Goal: Information Seeking & Learning: Learn about a topic

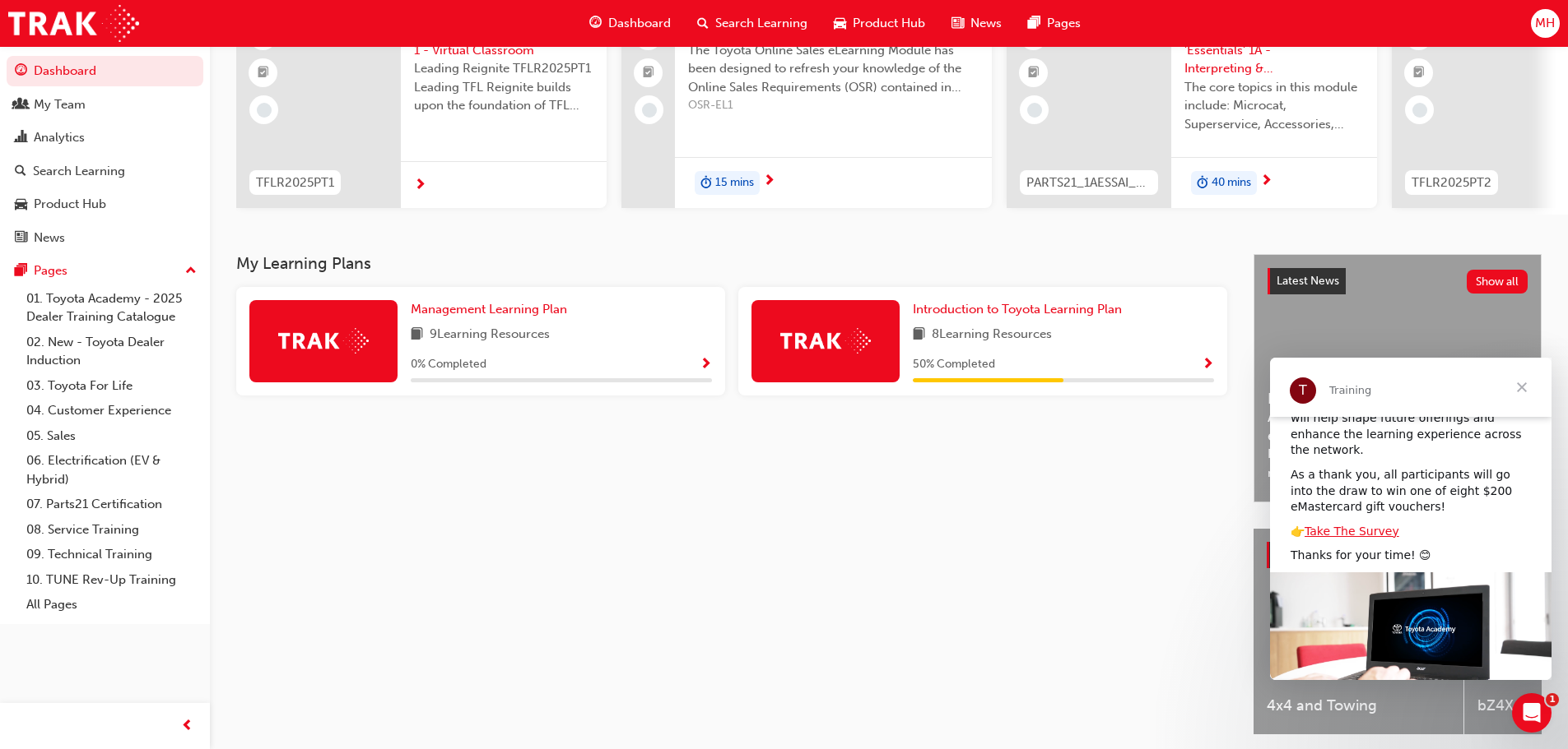
scroll to position [164, 0]
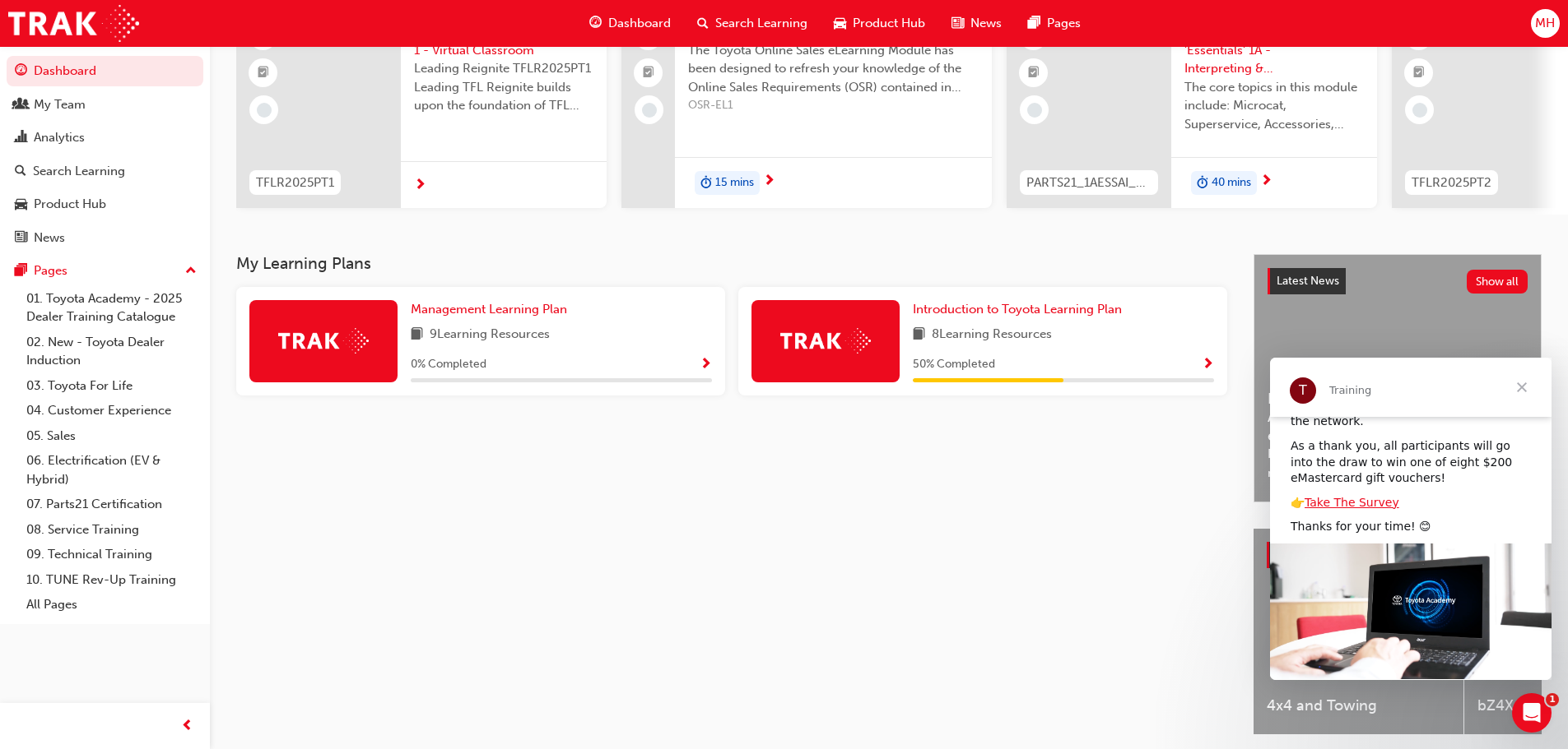
click at [1519, 385] on span "Close" at bounding box center [1522, 387] width 59 height 59
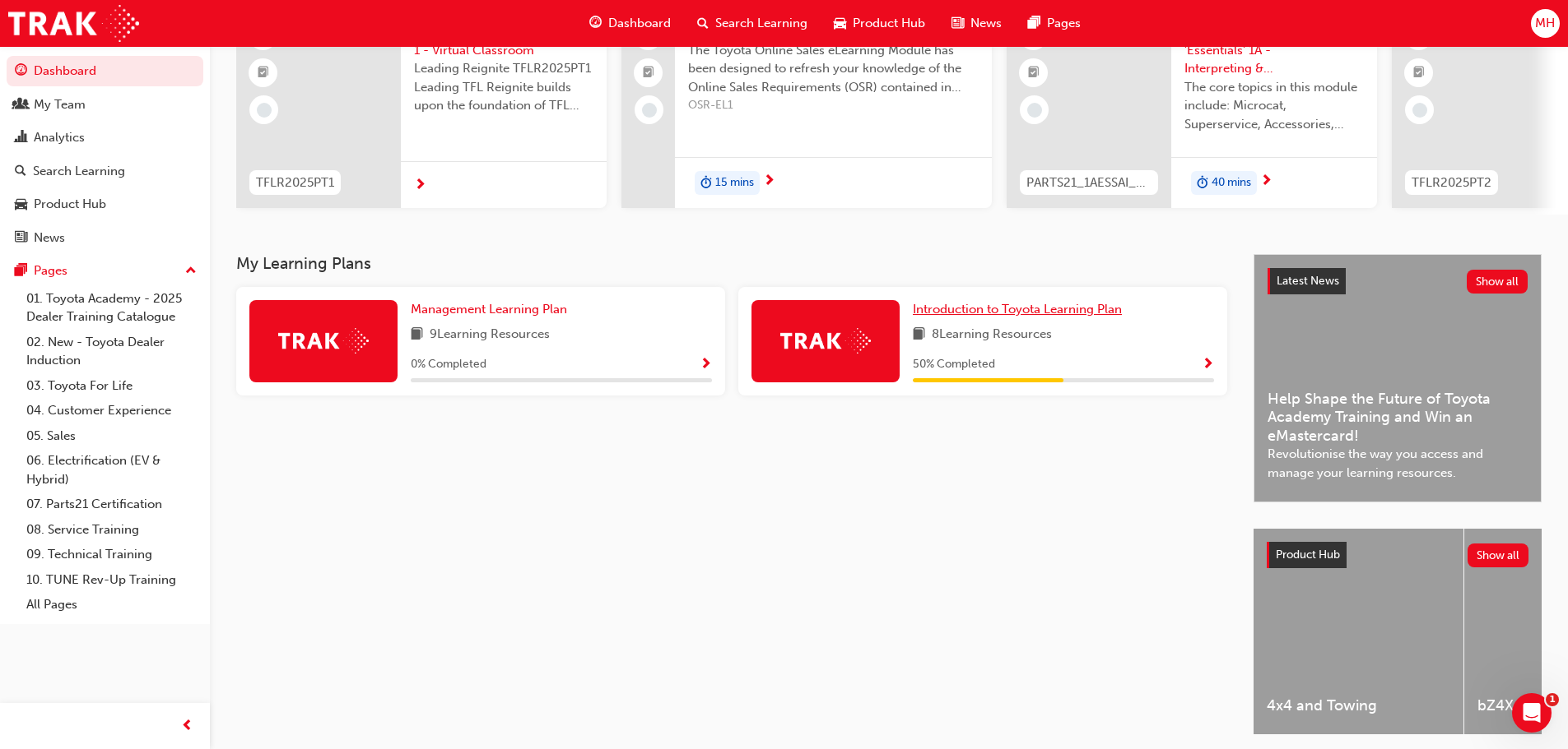
click at [954, 314] on span "Introduction to Toyota Learning Plan" at bounding box center [1017, 309] width 209 height 15
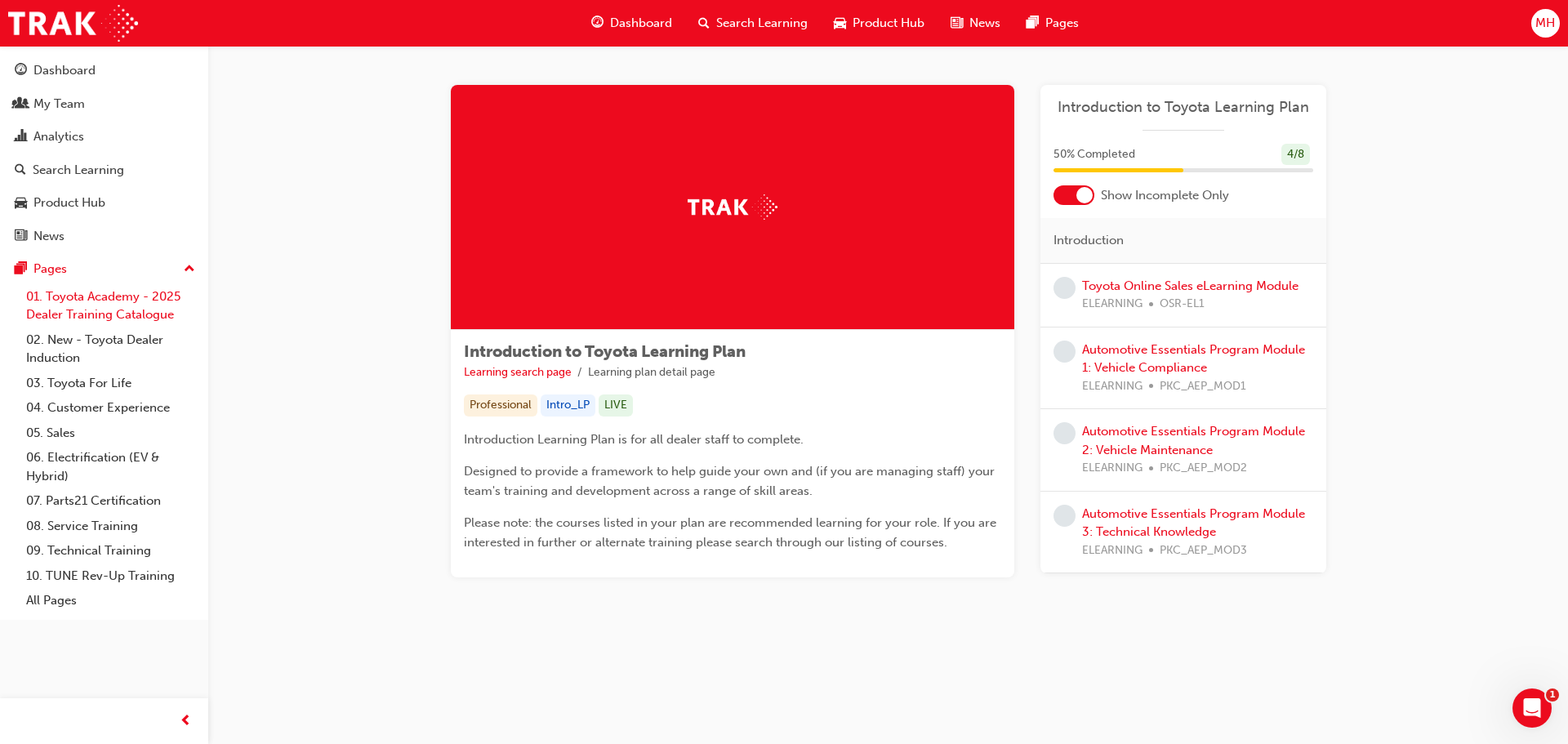
click at [95, 306] on link "01. Toyota Academy - 2025 Dealer Training Catalogue" at bounding box center [111, 306] width 182 height 43
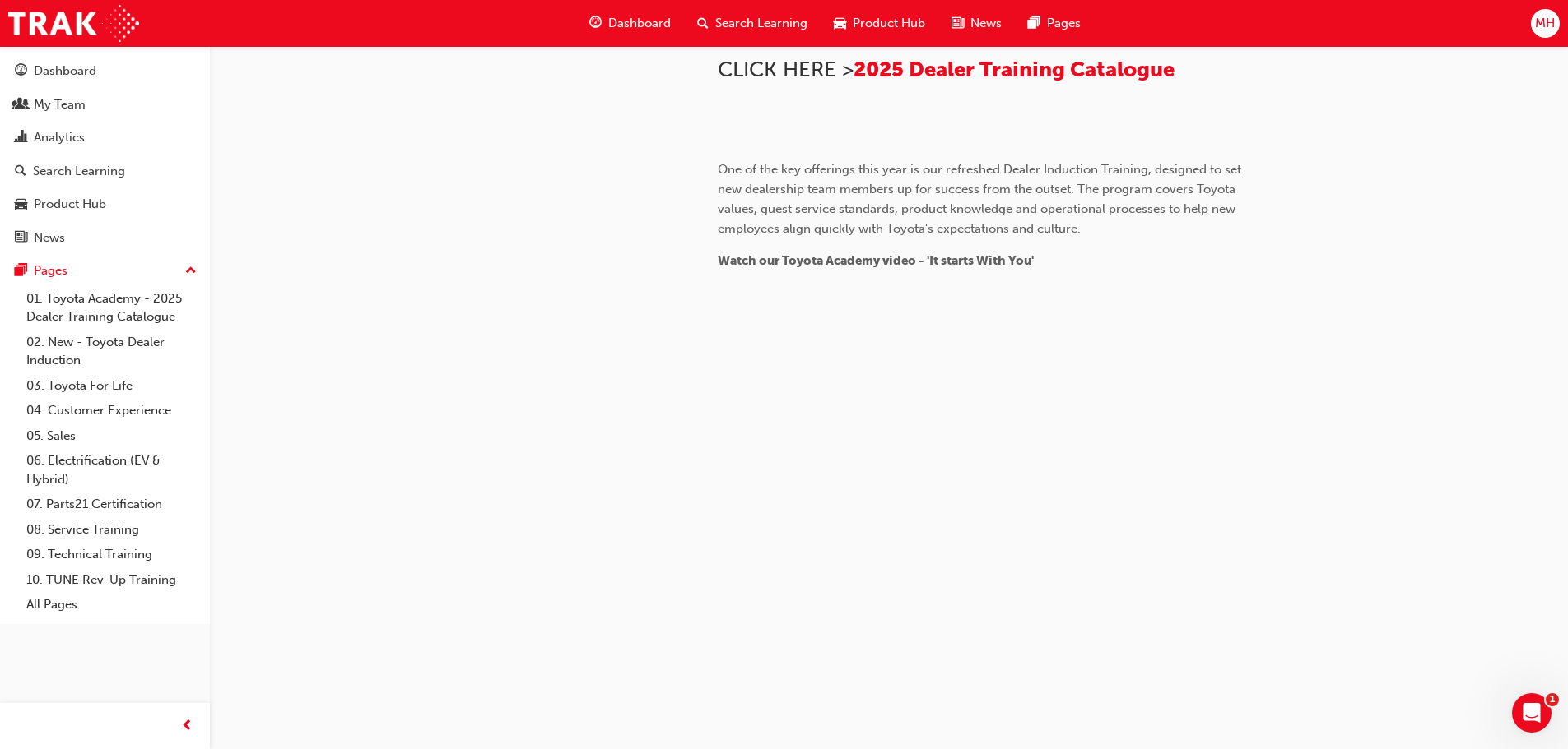
scroll to position [1398, 0]
click at [107, 343] on link "02. New - Toyota Dealer Induction" at bounding box center [112, 351] width 184 height 44
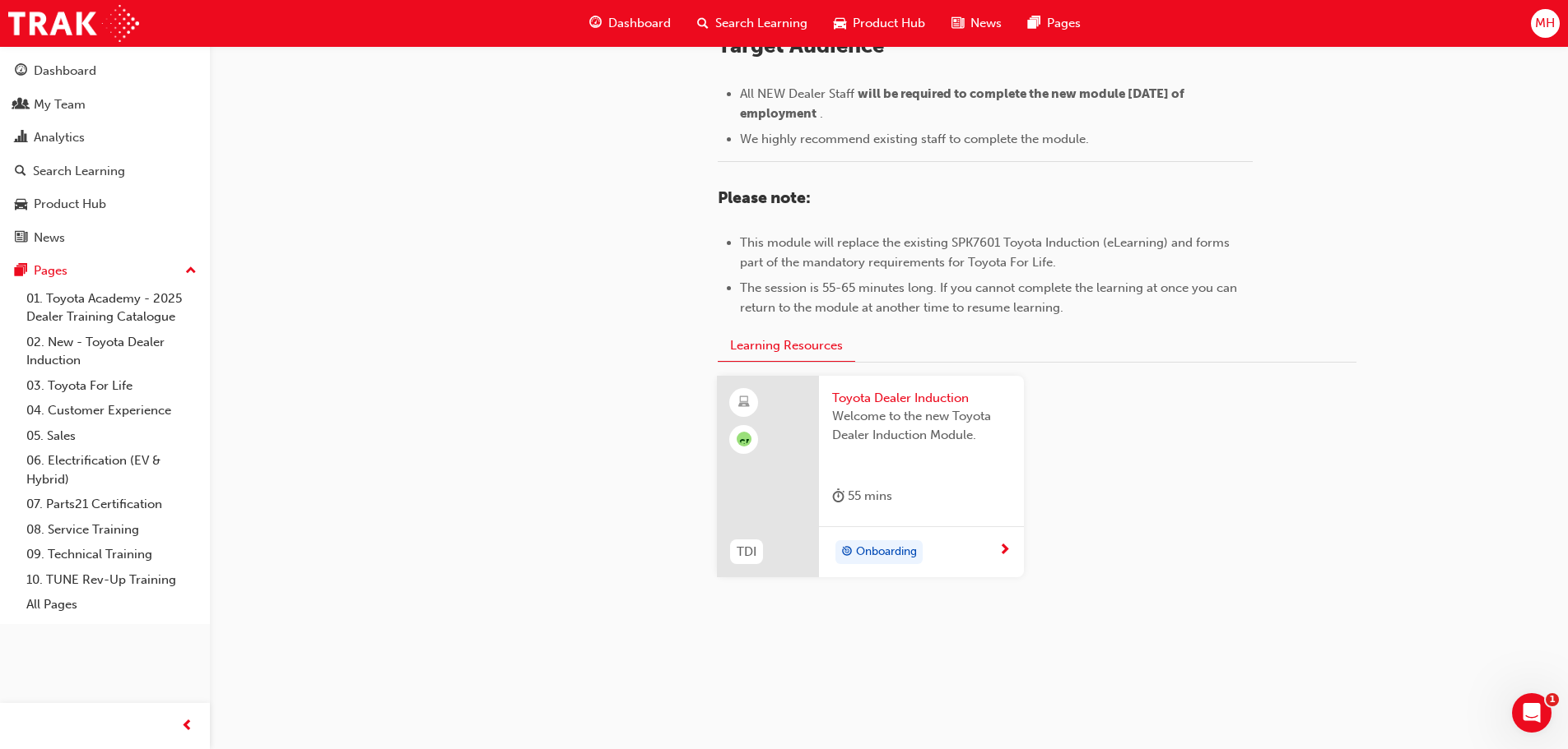
scroll to position [724, 0]
click at [95, 386] on link "03. Toyota For Life" at bounding box center [112, 385] width 184 height 25
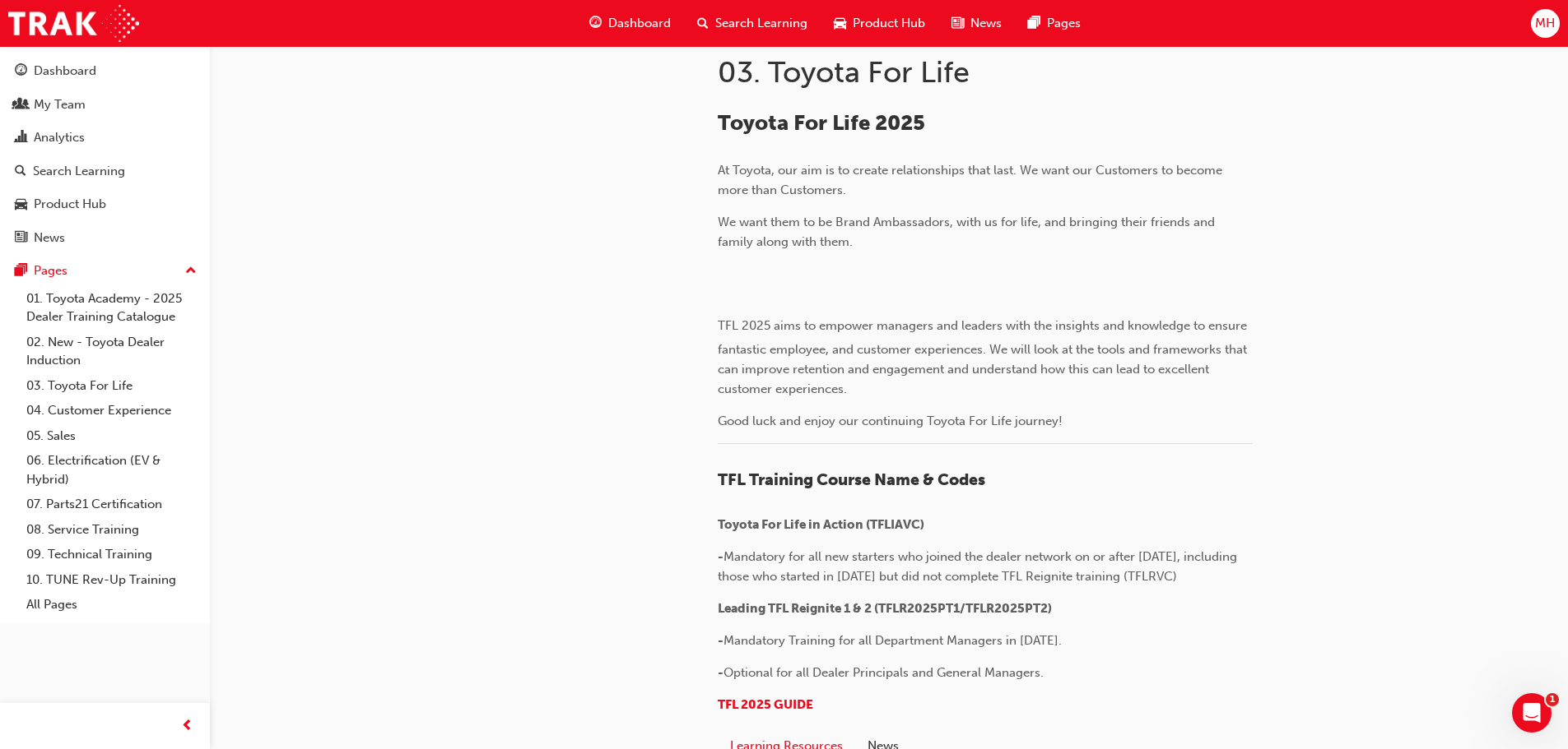
scroll to position [350, 0]
